Goal: Navigation & Orientation: Find specific page/section

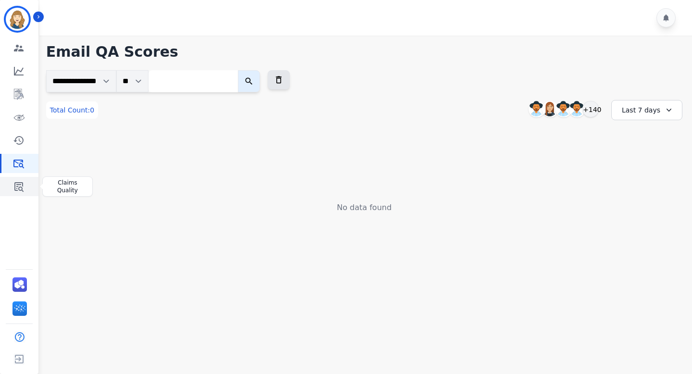
click at [20, 177] on link "Sidebar" at bounding box center [19, 186] width 37 height 19
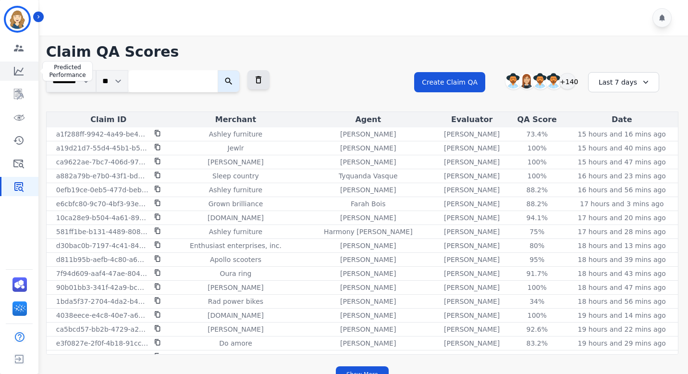
click at [19, 67] on icon "Sidebar" at bounding box center [19, 71] width 12 height 12
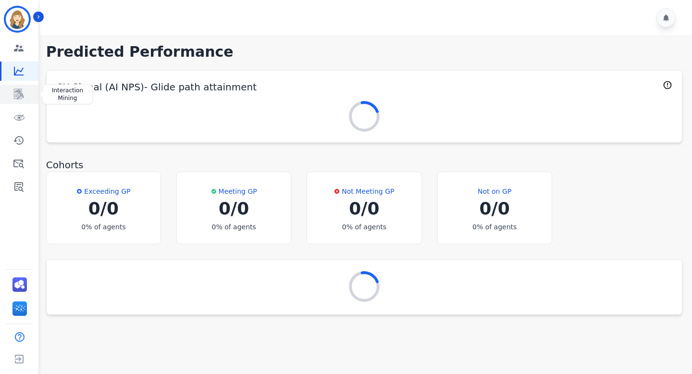
click at [19, 93] on icon "Sidebar" at bounding box center [19, 94] width 10 height 11
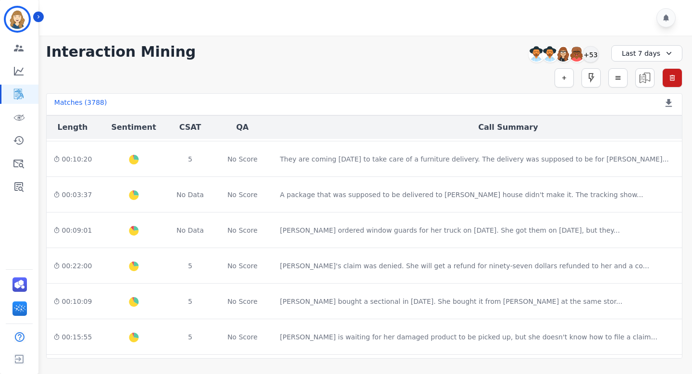
scroll to position [514, 316]
